Goal: Task Accomplishment & Management: Complete application form

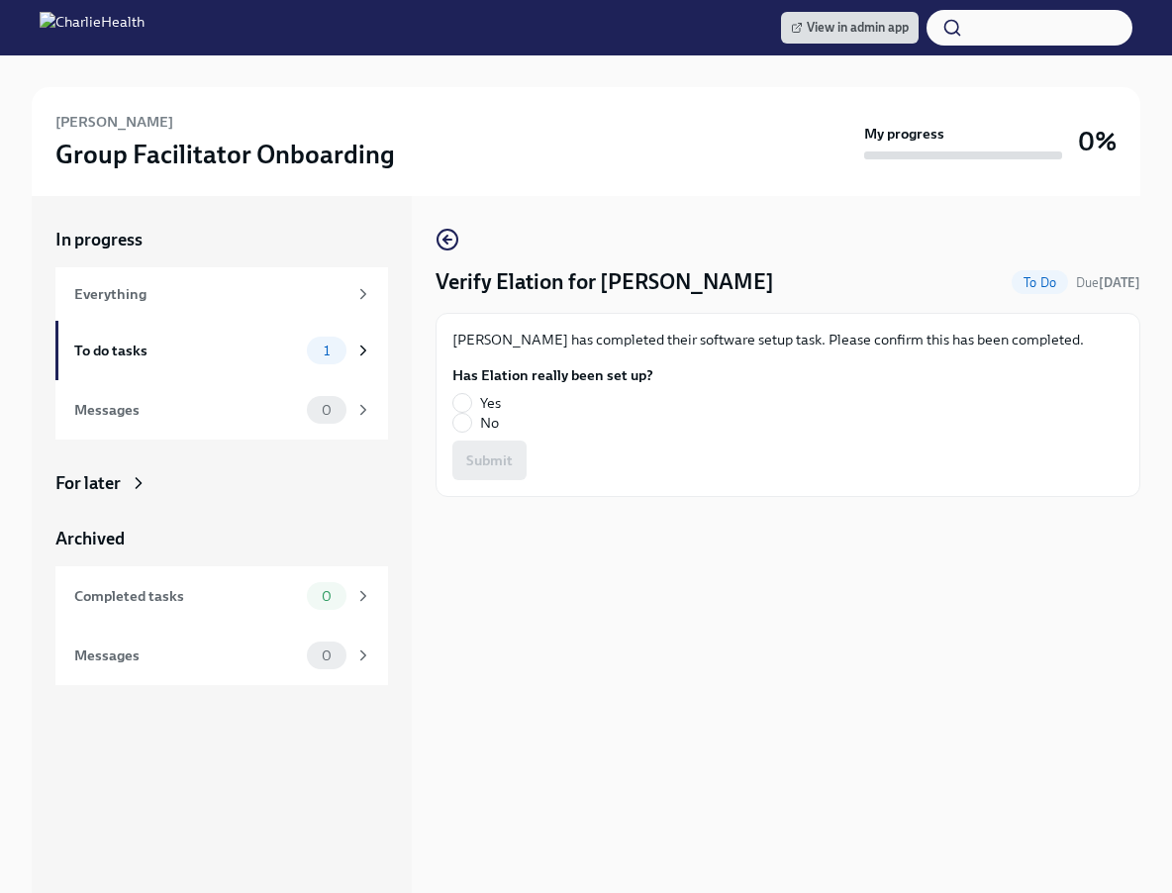
click at [477, 403] on label "Yes" at bounding box center [544, 403] width 185 height 20
click at [471, 403] on input "Yes" at bounding box center [462, 403] width 18 height 18
radio input "true"
click at [499, 463] on span "Submit" at bounding box center [489, 460] width 47 height 20
click at [459, 424] on input "No" at bounding box center [462, 423] width 18 height 18
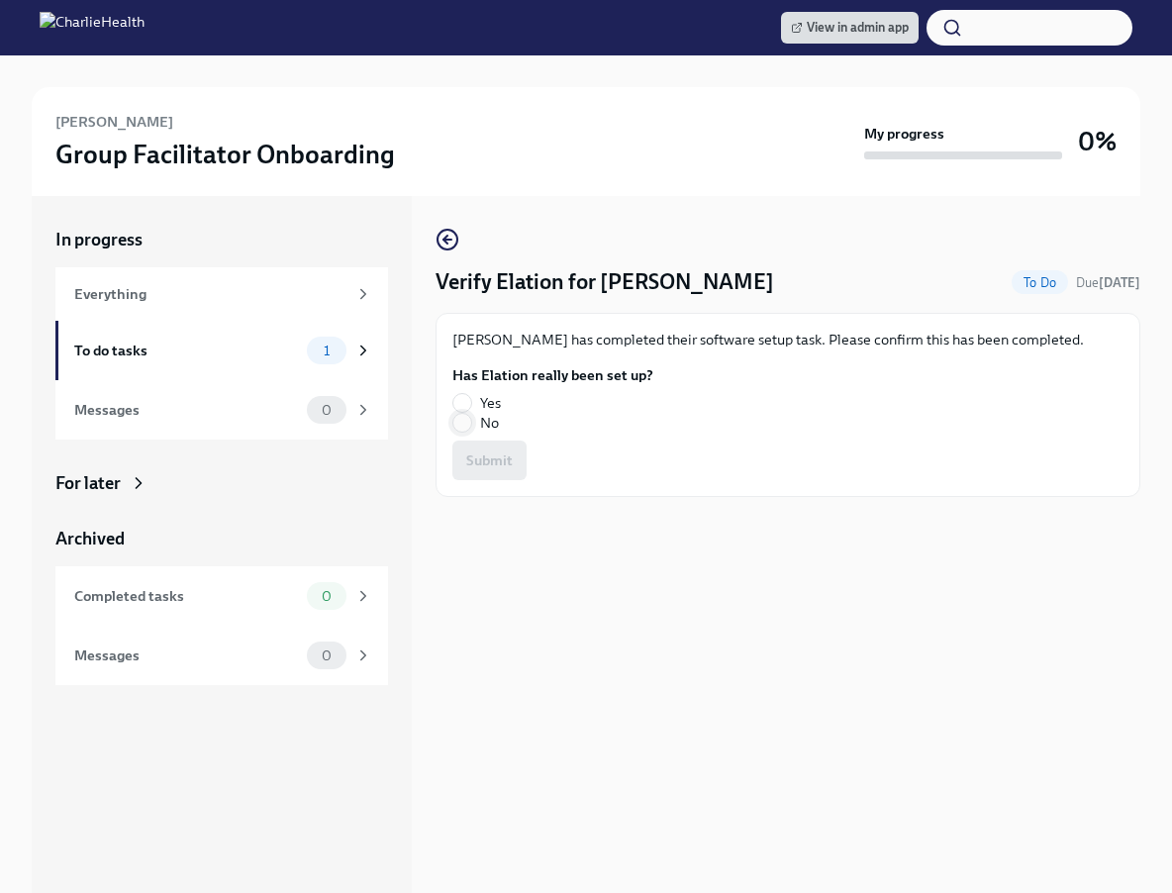
radio input "true"
click at [483, 452] on span "Submit" at bounding box center [489, 460] width 47 height 20
